Goal: Task Accomplishment & Management: Use online tool/utility

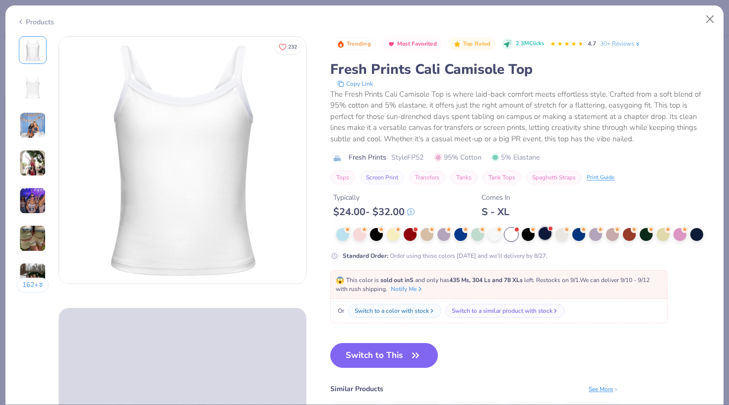
click at [539, 236] on div at bounding box center [545, 233] width 13 height 13
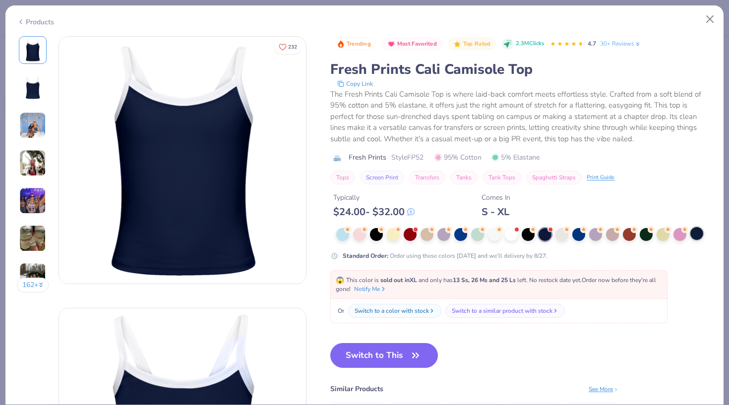
click at [690, 236] on div at bounding box center [696, 233] width 13 height 13
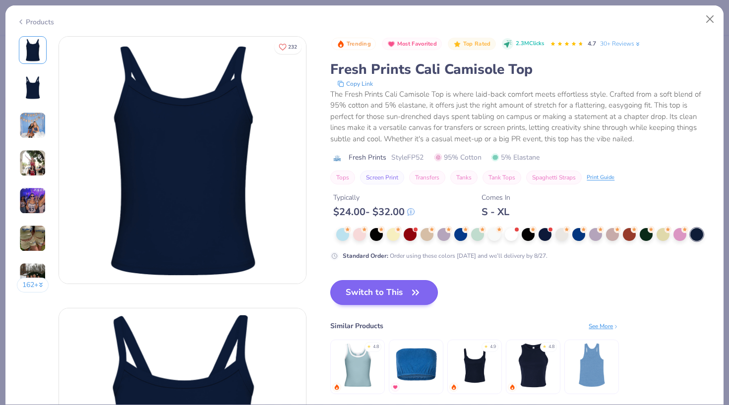
click at [358, 303] on button "Switch to This" at bounding box center [384, 292] width 108 height 25
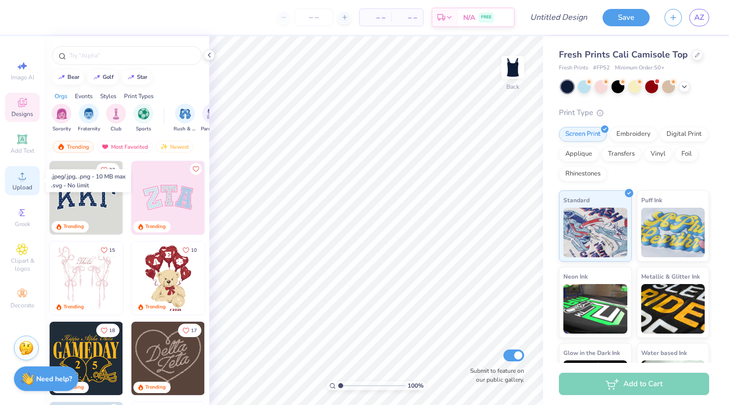
click at [21, 182] on circle at bounding box center [21, 179] width 5 height 5
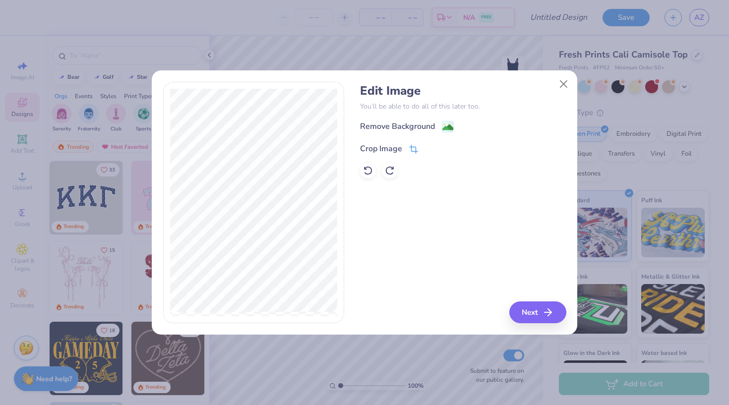
click at [414, 152] on icon at bounding box center [415, 148] width 6 height 6
click at [428, 149] on icon at bounding box center [431, 148] width 6 height 6
click at [445, 123] on image at bounding box center [447, 128] width 11 height 11
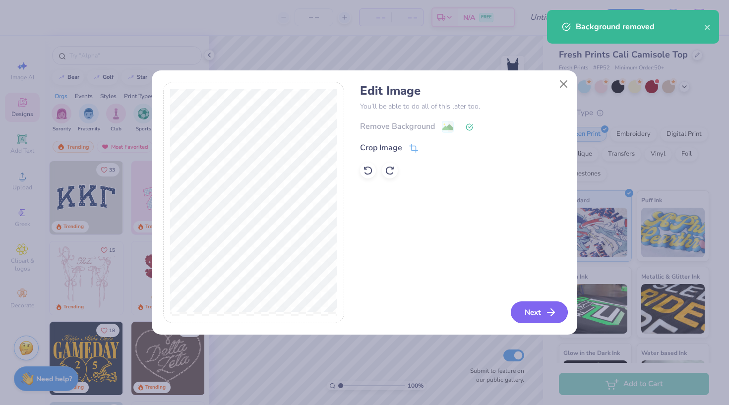
click at [554, 308] on icon "button" at bounding box center [551, 313] width 12 height 12
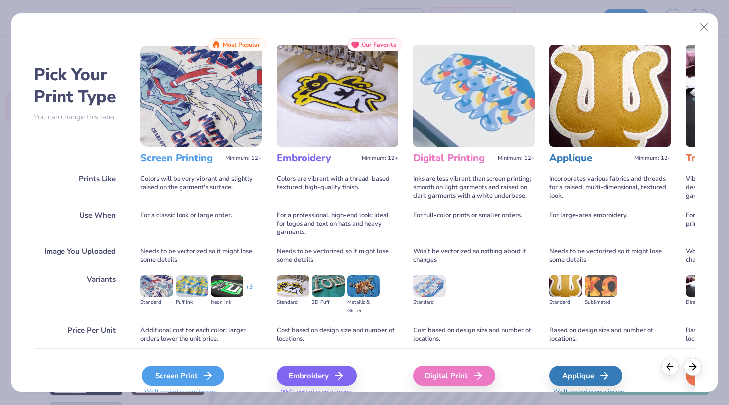
click at [186, 377] on div "Screen Print" at bounding box center [183, 376] width 82 height 20
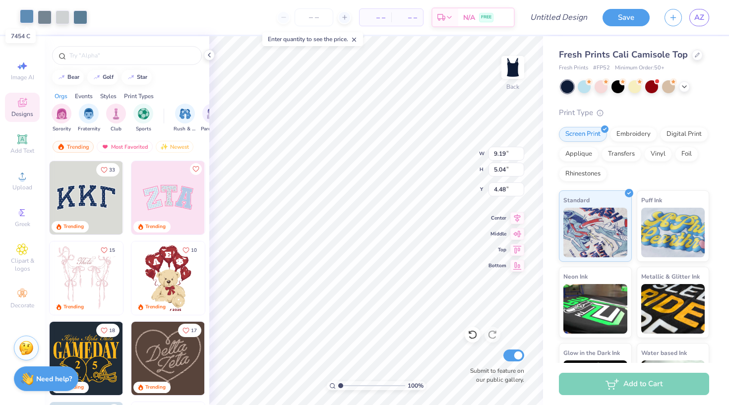
click at [29, 16] on body "Art colors – – Per Item – – Total Est. Delivery N/A FREE Design Title Save AZ I…" at bounding box center [364, 202] width 729 height 405
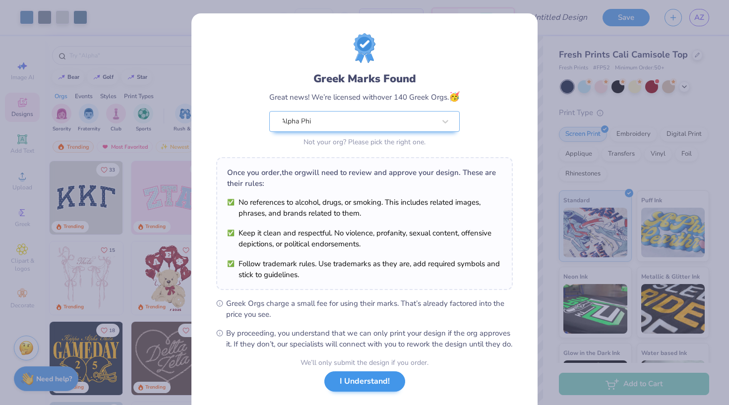
click at [377, 392] on button "I Understand!" at bounding box center [364, 382] width 81 height 20
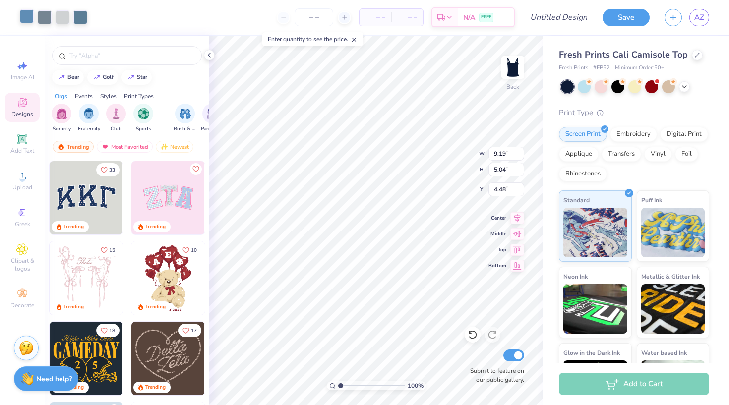
click at [29, 15] on div at bounding box center [27, 16] width 14 height 14
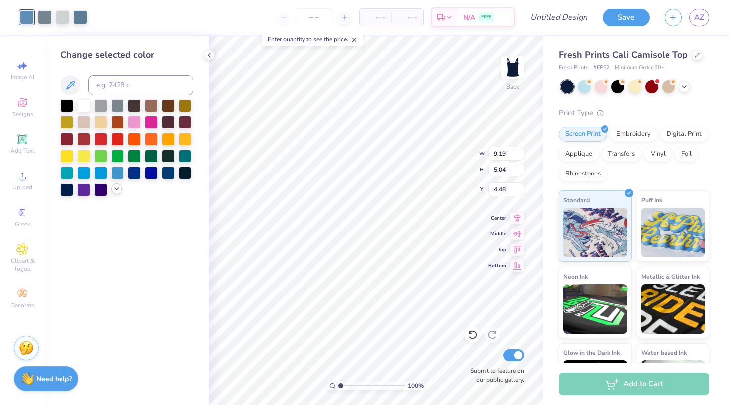
click at [118, 193] on icon at bounding box center [117, 189] width 8 height 8
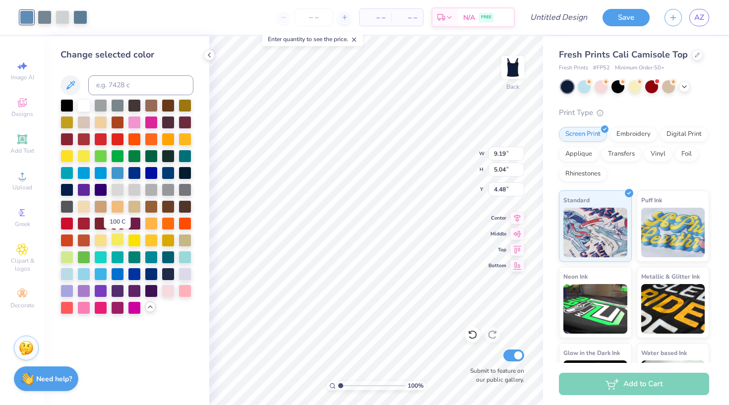
click at [122, 240] on div at bounding box center [117, 239] width 13 height 13
click at [67, 83] on icon at bounding box center [70, 85] width 12 height 12
click at [65, 81] on icon at bounding box center [70, 85] width 12 height 12
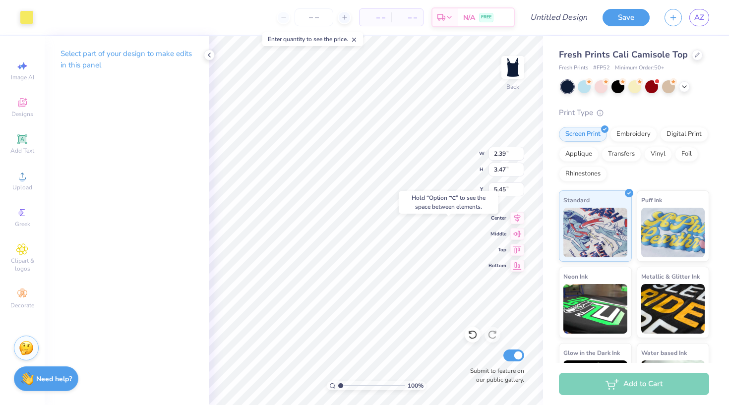
type input "5.26"
type input "3.42"
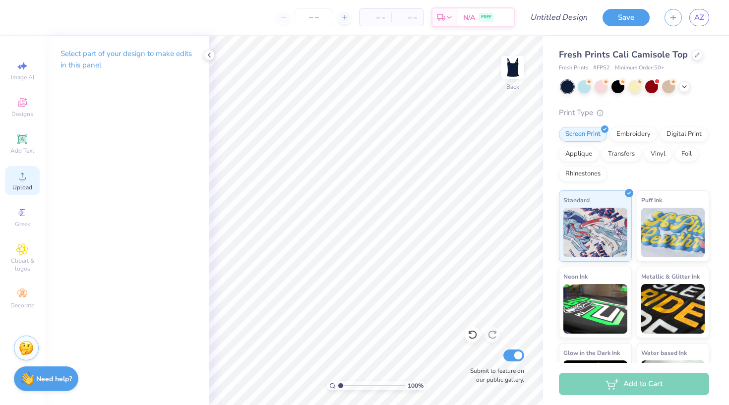
click at [26, 184] on span "Upload" at bounding box center [22, 188] width 20 height 8
click at [26, 181] on icon at bounding box center [22, 176] width 12 height 12
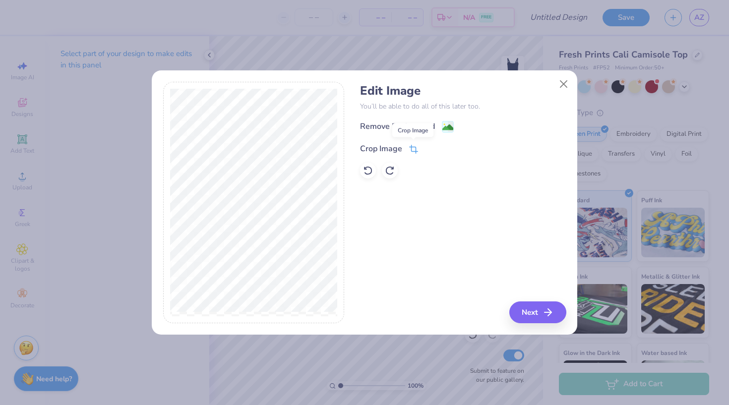
click at [414, 151] on icon at bounding box center [413, 149] width 9 height 9
click at [430, 150] on icon at bounding box center [431, 148] width 6 height 6
click at [451, 126] on image at bounding box center [447, 128] width 11 height 11
click at [546, 317] on icon "button" at bounding box center [551, 313] width 12 height 12
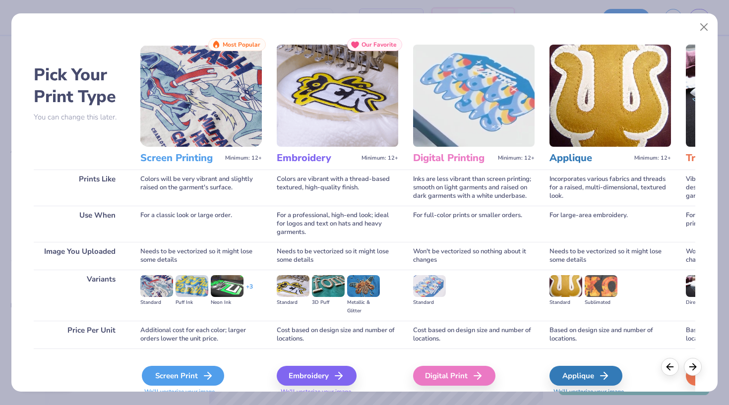
click at [187, 370] on div "Screen Print" at bounding box center [183, 376] width 82 height 20
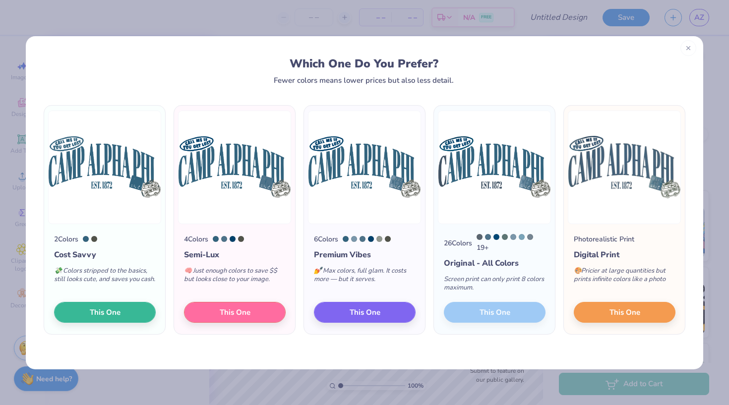
click at [692, 47] on div at bounding box center [689, 48] width 16 height 16
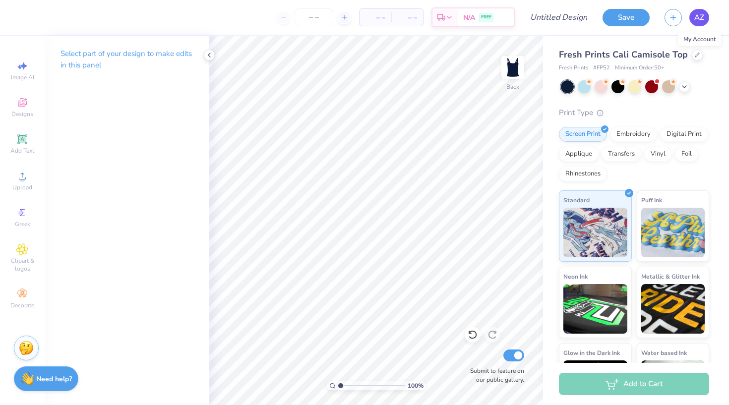
click at [696, 18] on span "AZ" at bounding box center [699, 17] width 10 height 11
click at [701, 19] on span "AZ" at bounding box center [699, 17] width 10 height 11
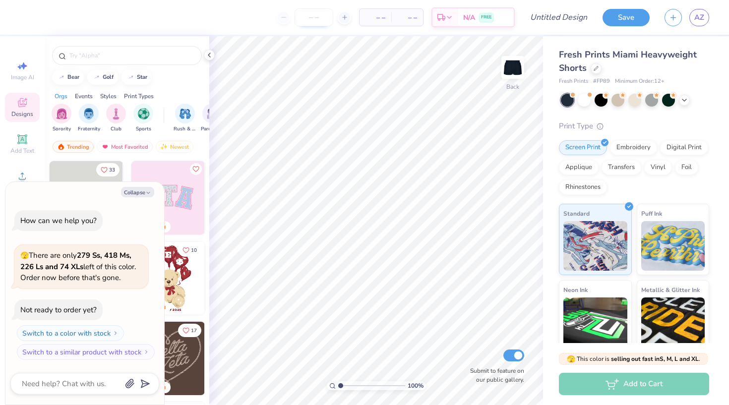
click at [315, 13] on input "number" at bounding box center [314, 17] width 39 height 18
type input "75"
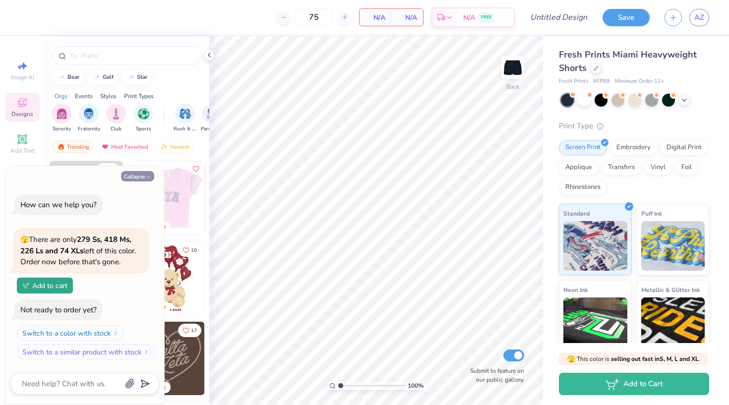
click at [142, 179] on button "Collapse" at bounding box center [137, 176] width 33 height 10
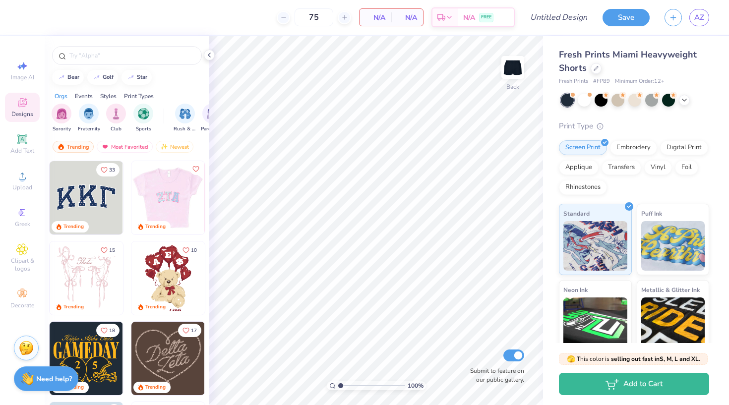
type textarea "x"
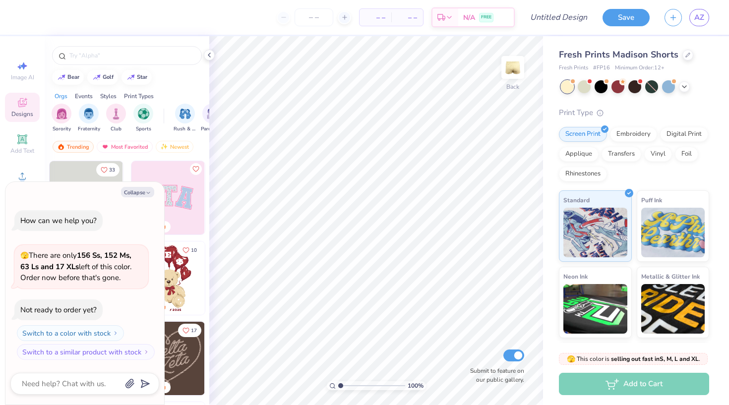
type textarea "x"
